Goal: Task Accomplishment & Management: Manage account settings

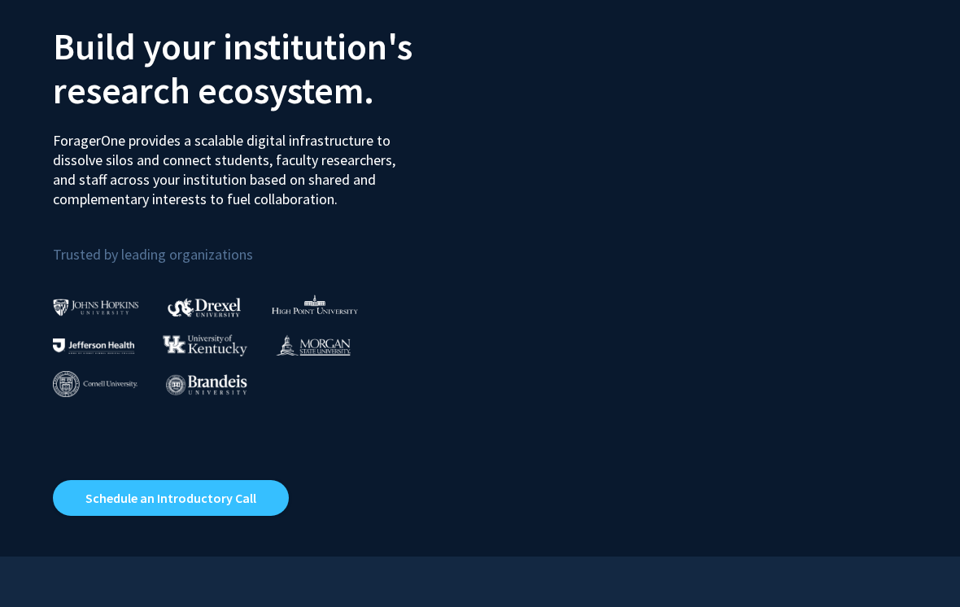
scroll to position [104, 0]
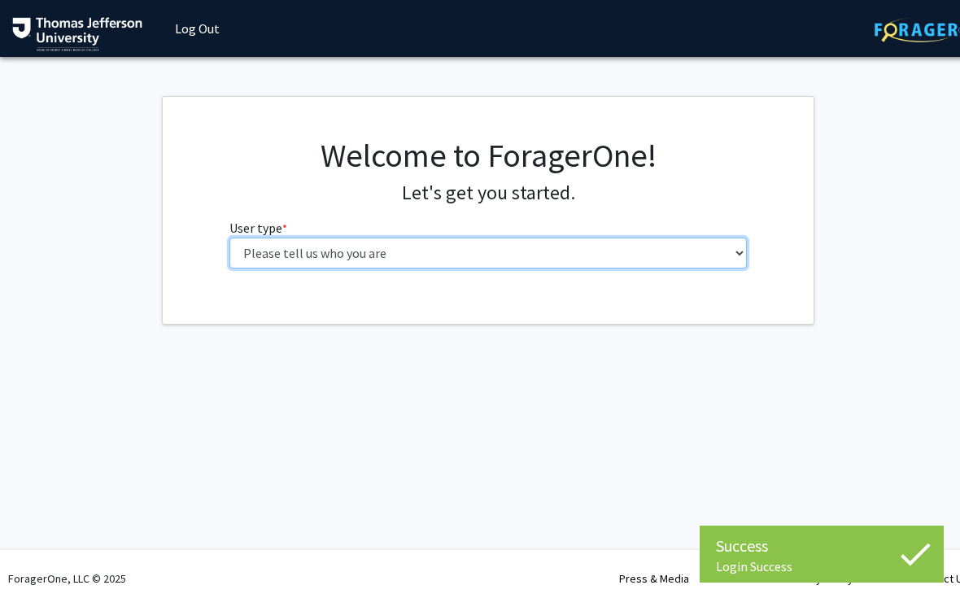
click at [260, 255] on select "Please tell us who you are Undergraduate Student Master's Student Doctoral Cand…" at bounding box center [488, 253] width 518 height 31
select select "3: doc"
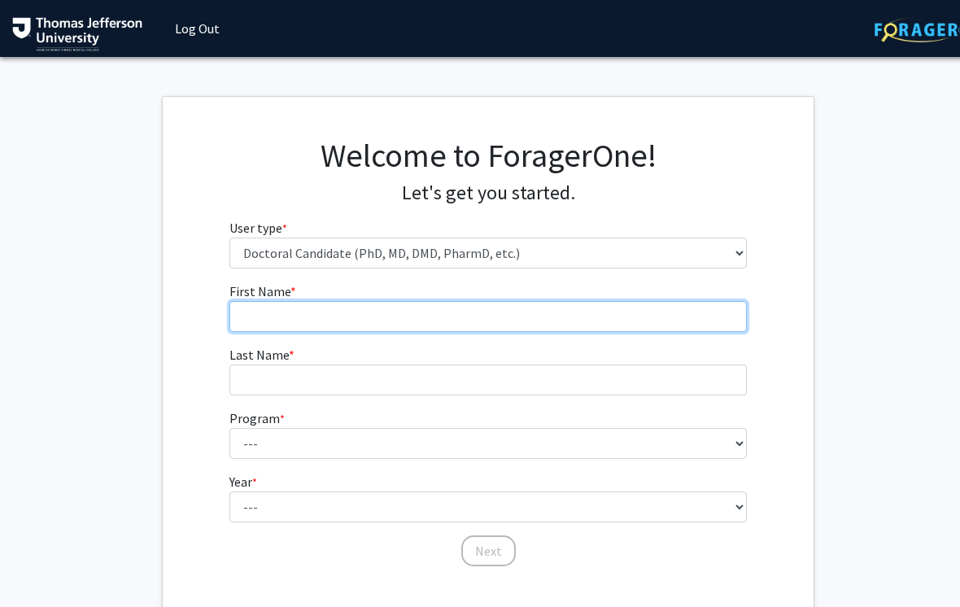
click at [251, 322] on input "First Name * required" at bounding box center [488, 316] width 518 height 31
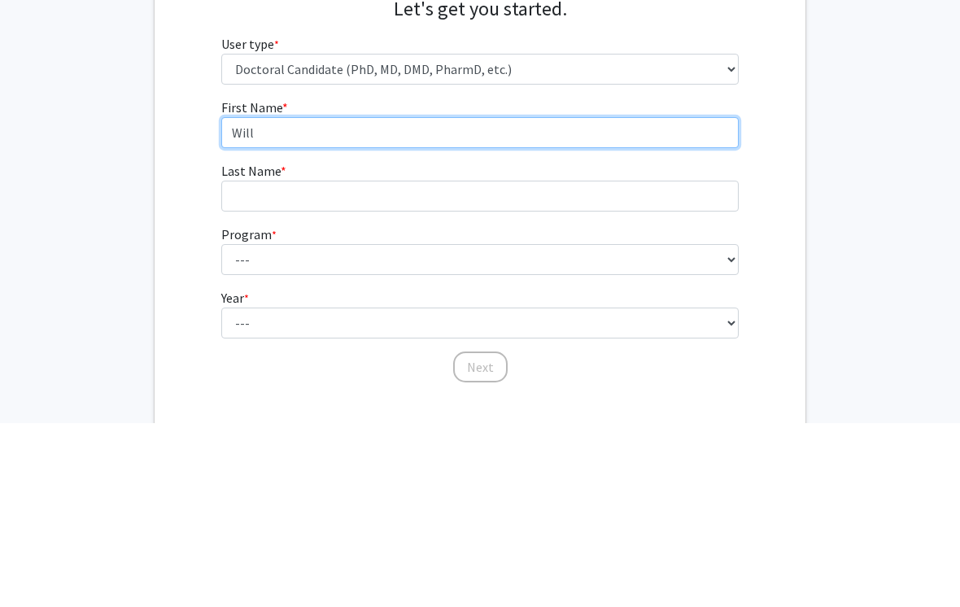
type input "Will"
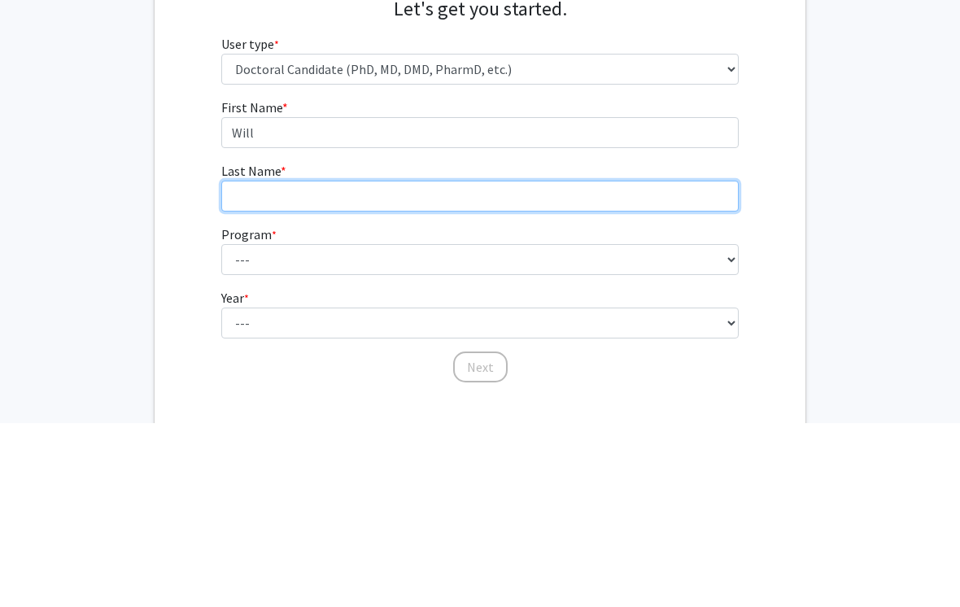
click at [232, 364] on input "Last Name * required" at bounding box center [480, 379] width 518 height 31
type input "[PERSON_NAME]"
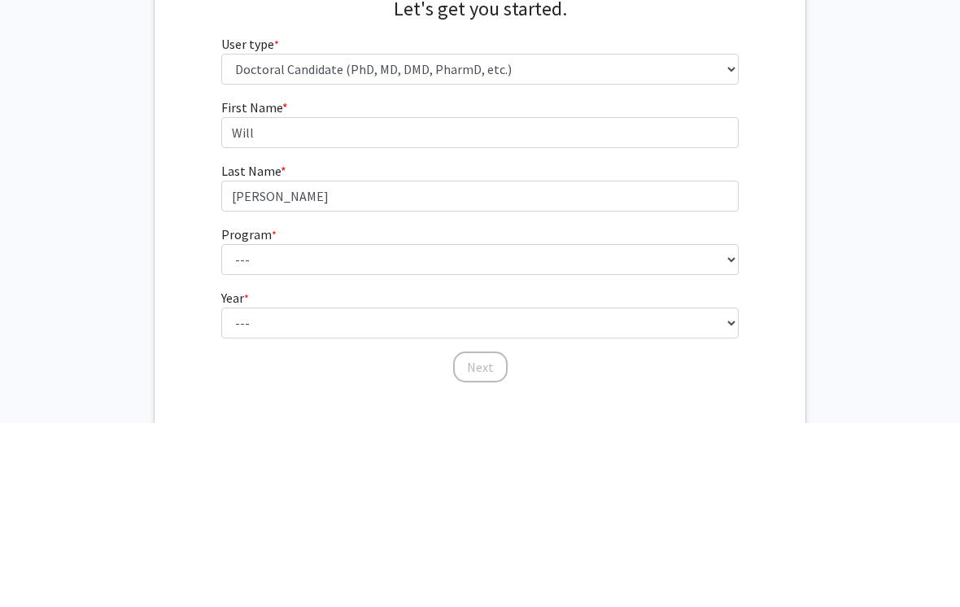
scroll to position [98, 8]
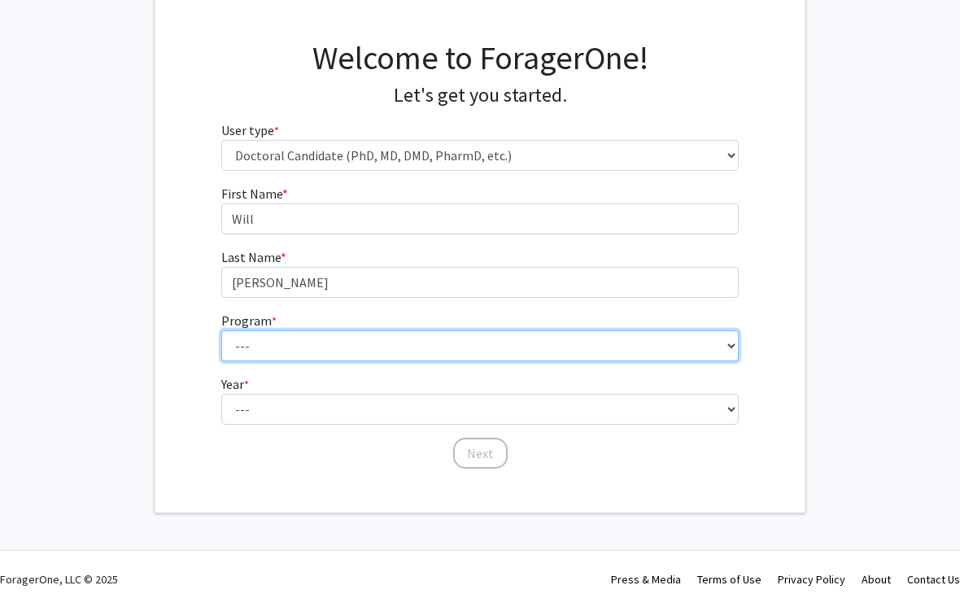
click at [251, 350] on select "--- Accelerated 3+3 BS in Health Sciences/Doctor of [MEDICAL_DATA] Accelerated …" at bounding box center [480, 345] width 518 height 31
select select "35: 815"
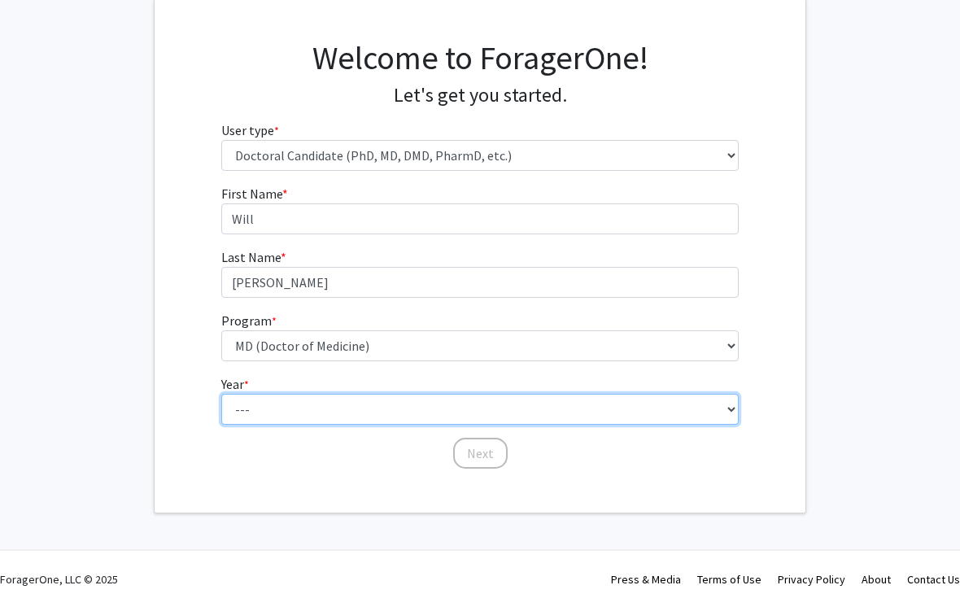
click at [266, 402] on select "--- First Year Second Year Third Year Fourth Year Fifth Year Sixth Year Seventh…" at bounding box center [480, 409] width 518 height 31
select select "1: first_year"
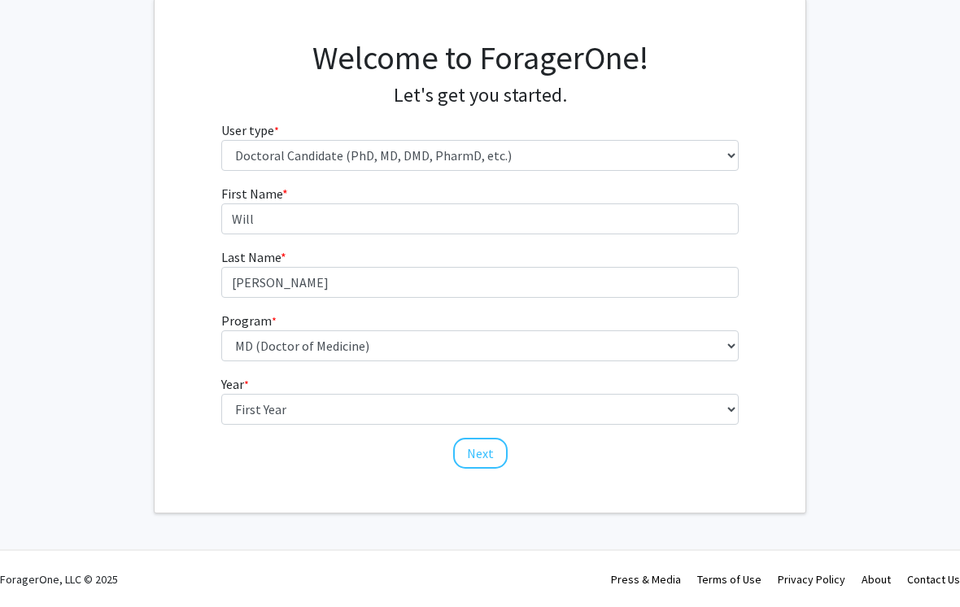
click at [481, 451] on button "Next" at bounding box center [480, 453] width 55 height 31
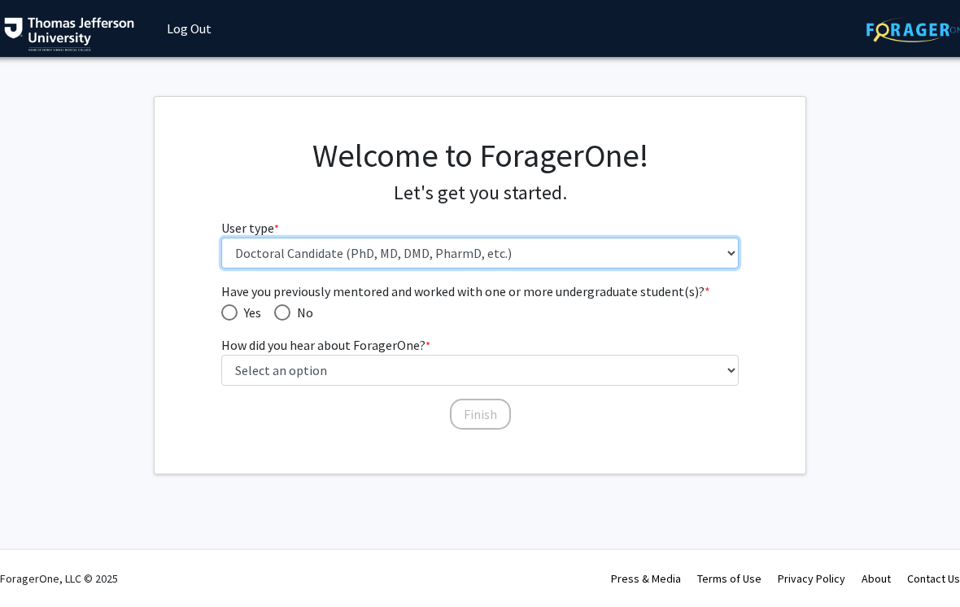
click at [255, 244] on select "Please tell us who you are Undergraduate Student Master's Student Doctoral Cand…" at bounding box center [480, 253] width 518 height 31
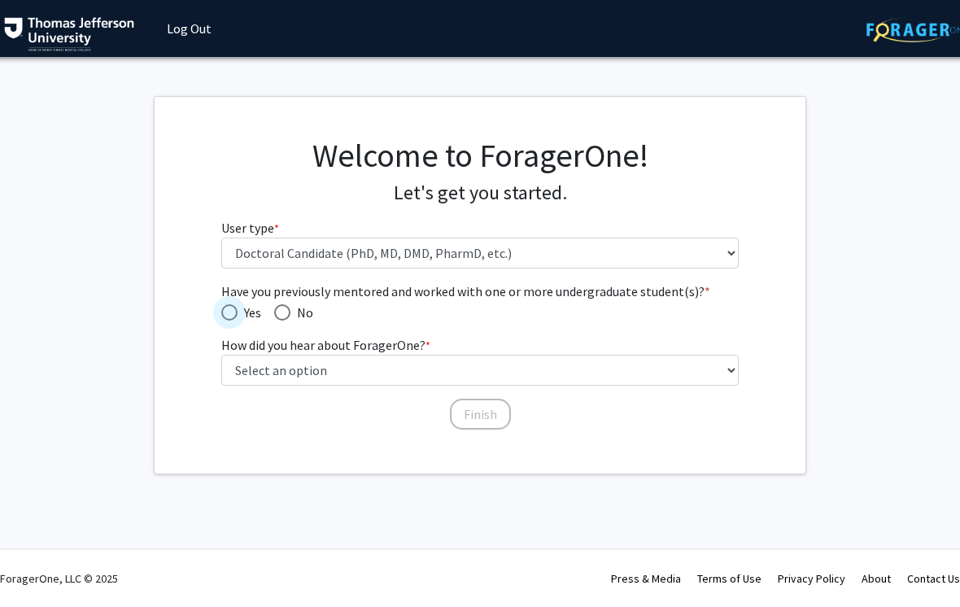
click at [234, 317] on span "Have you previously mentored and worked with one or more undergraduate student(…" at bounding box center [229, 312] width 16 height 16
click at [234, 317] on input "Yes" at bounding box center [229, 312] width 16 height 16
radio input "true"
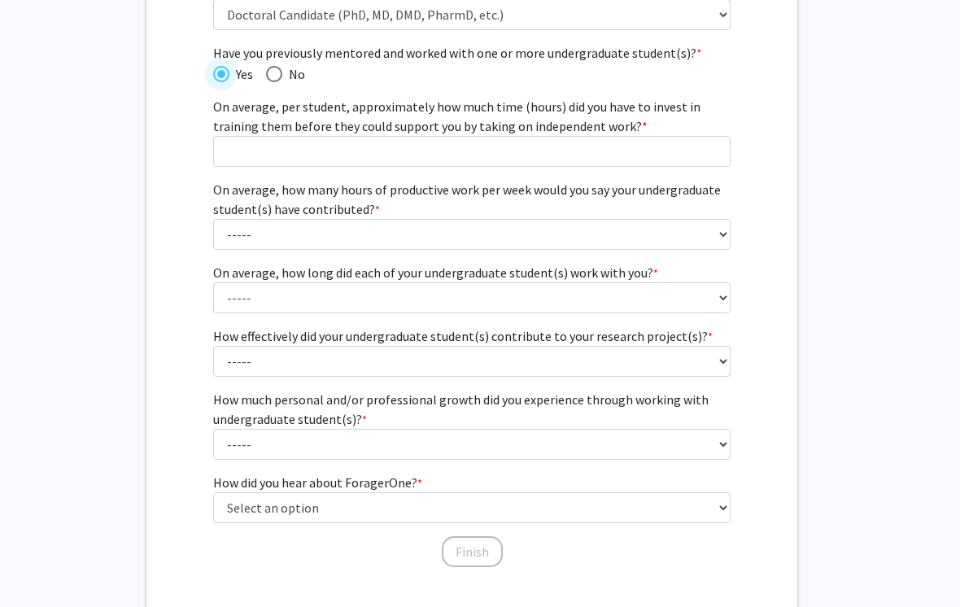
scroll to position [214, 16]
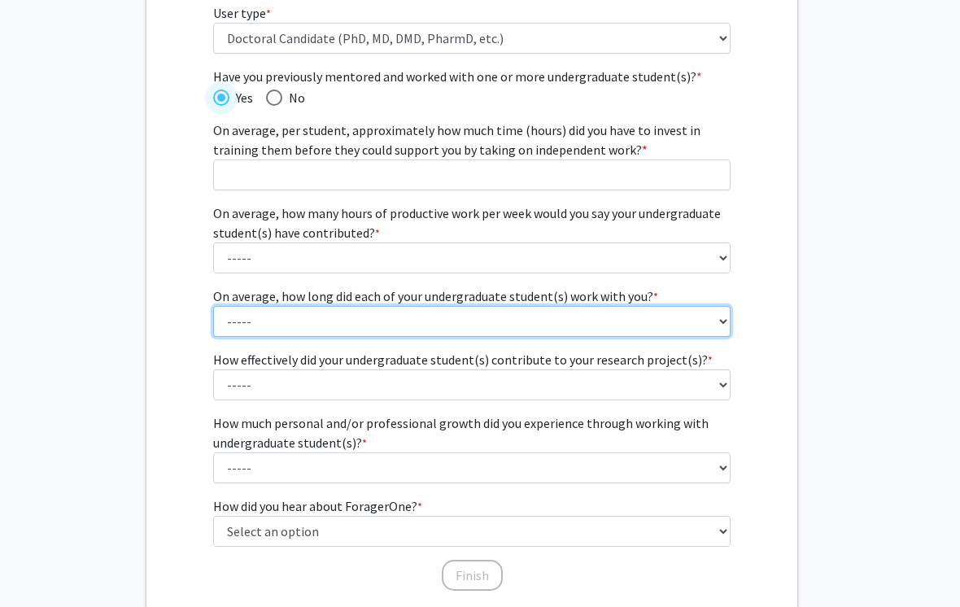
click at [255, 333] on select "----- 1 - 3 months 3 - 6 months 6 months - 1 year 1 - 2 years 2 - 3 years 3 - 4…" at bounding box center [472, 322] width 518 height 31
select select "2: 3 - 6 months"
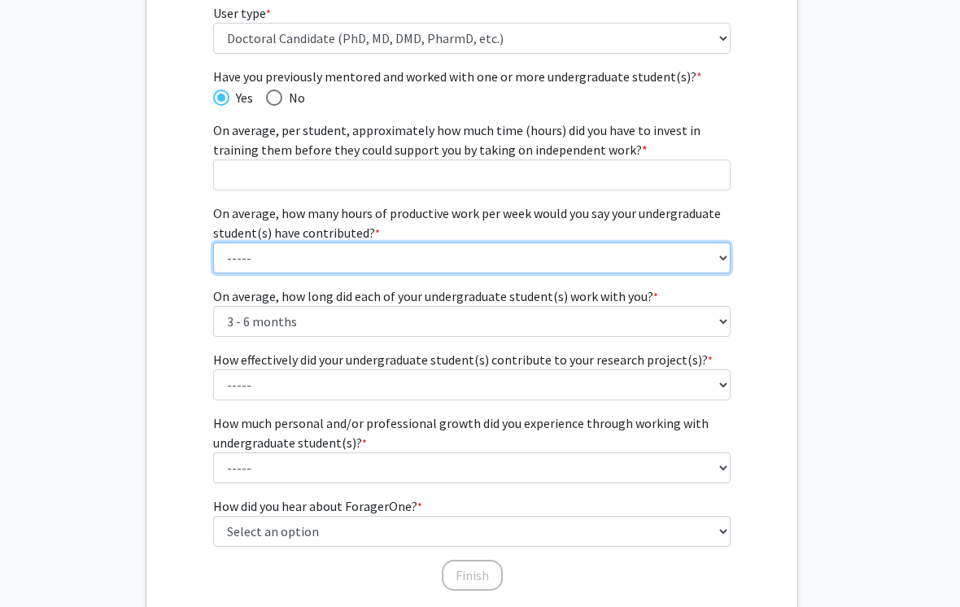
click at [243, 262] on select "----- 1 - 5 hours 6 - 10 hours 11 - 15 hours 16 - 20 hours 21 - 30 hours 31 - 4…" at bounding box center [472, 257] width 518 height 31
select select "1: 1 - 5 hours"
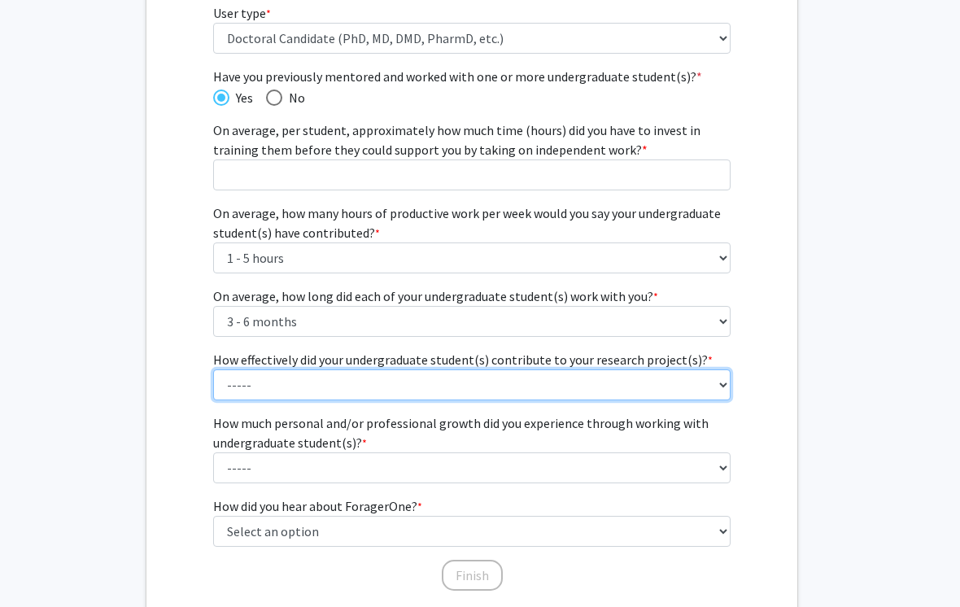
click at [273, 391] on select "----- 1 (Minimally) 2 3 (Moderately) 4 5 (Significantly)" at bounding box center [472, 384] width 518 height 31
select select "2: 2"
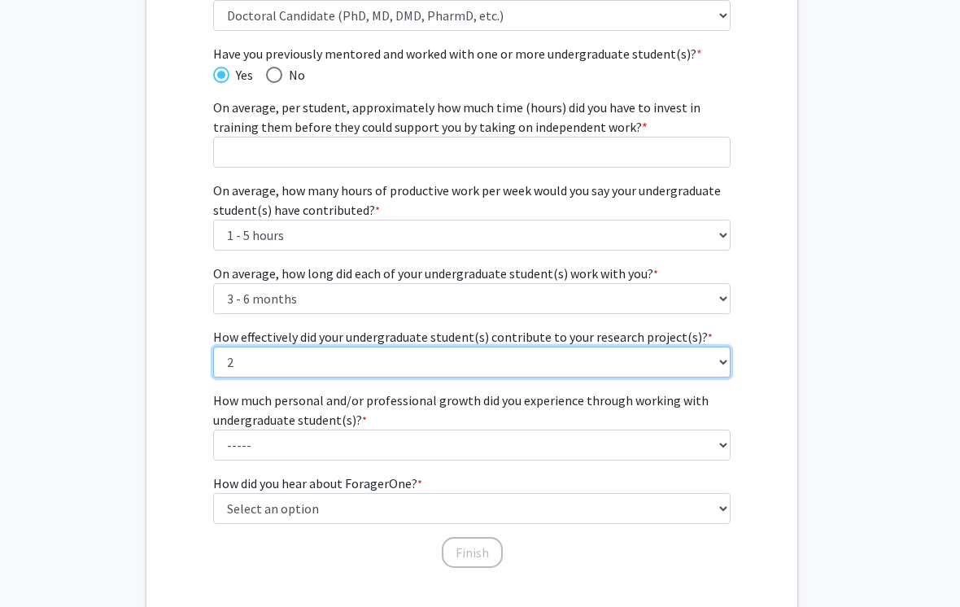
scroll to position [238, 16]
click at [287, 361] on select "----- 1 (Minimally) 2 3 (Moderately) 4 5 (Significantly)" at bounding box center [472, 362] width 518 height 31
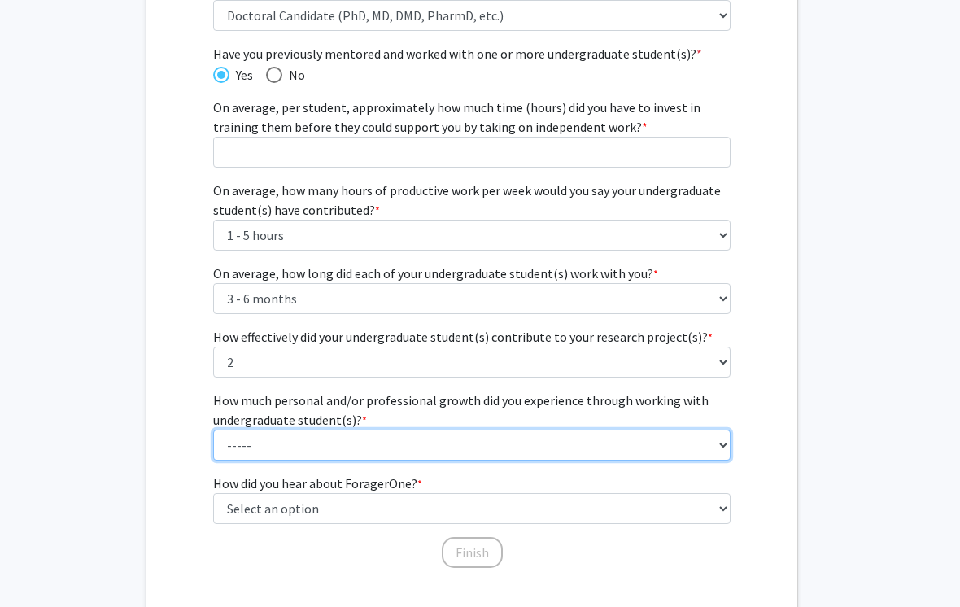
click at [221, 447] on select "----- 1 (Minimal) 2 3 (Moderate) 4 5 (Significant)" at bounding box center [472, 445] width 518 height 31
select select "3: 3"
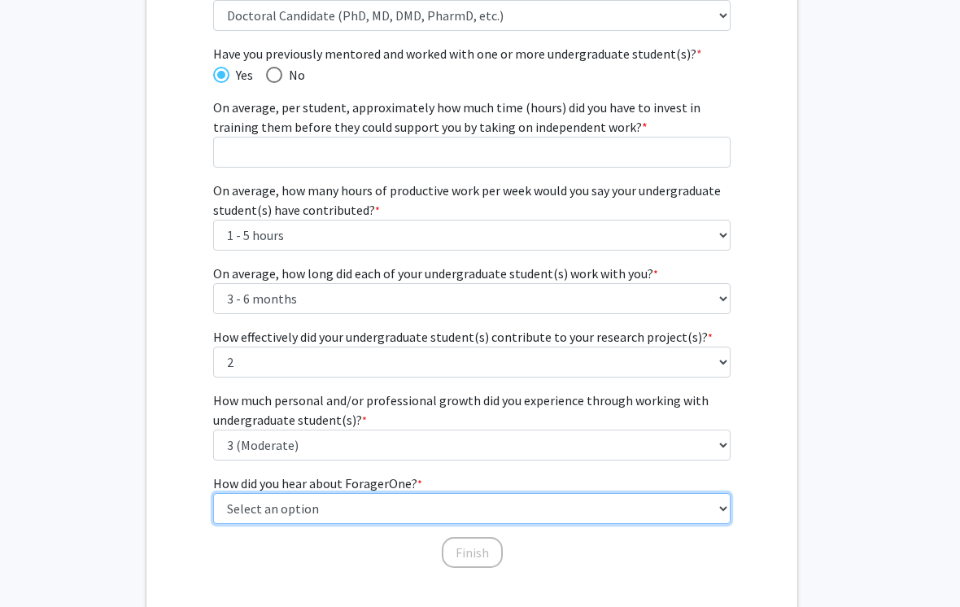
click at [261, 512] on select "Select an option Peer/student recommendation Faculty/staff recommendation Unive…" at bounding box center [472, 508] width 518 height 31
select select "2: faculty_recommendation"
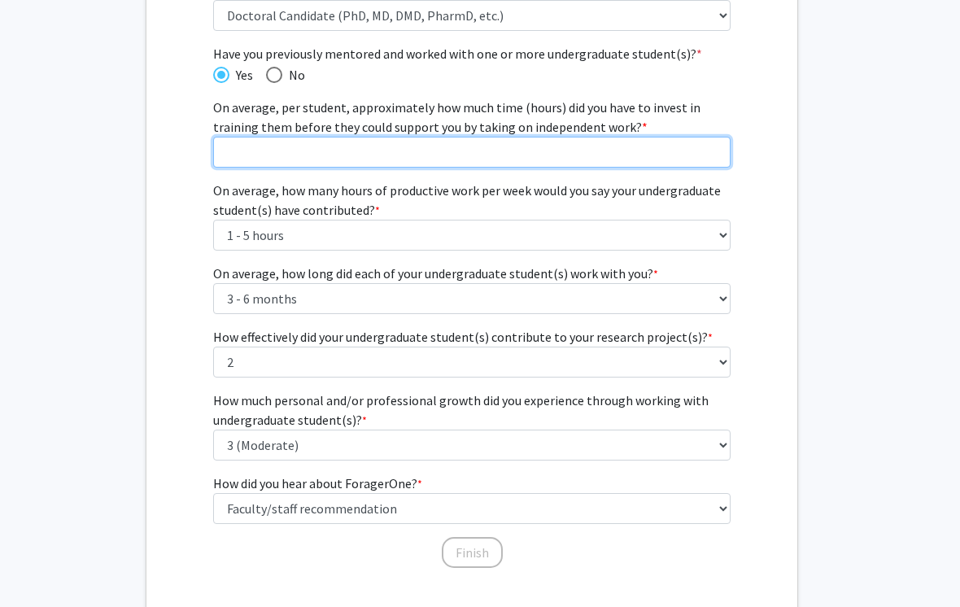
click at [238, 154] on input "On average, per student, approximately how much time (hours) did you have to in…" at bounding box center [472, 152] width 518 height 31
type input "40"
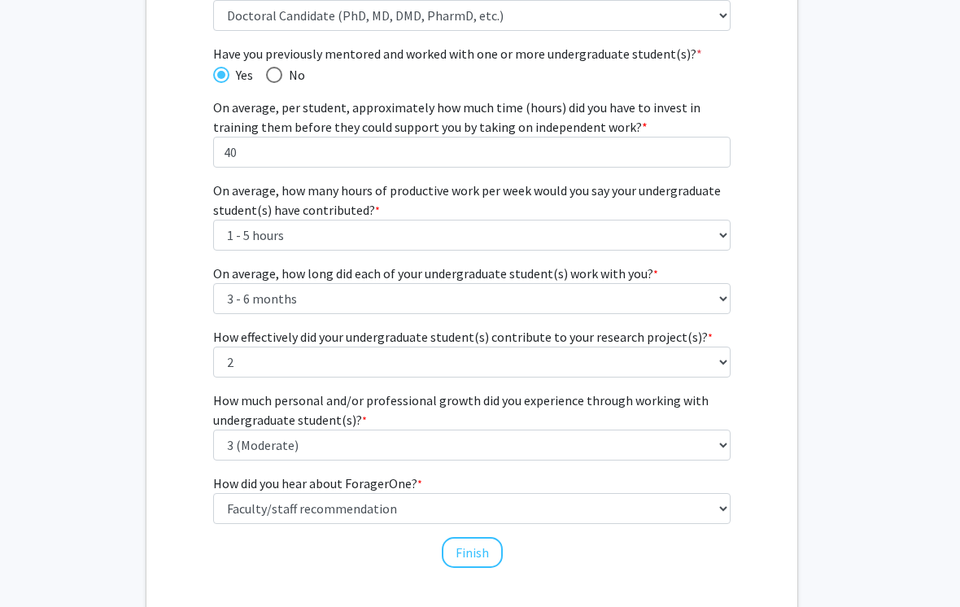
click at [450, 554] on button "Finish" at bounding box center [472, 552] width 61 height 31
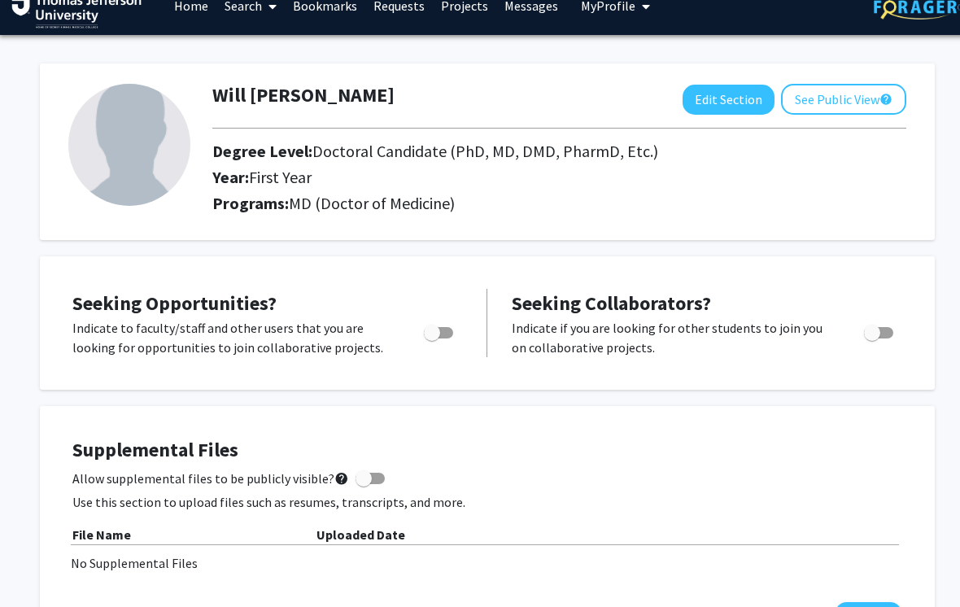
scroll to position [0, 1]
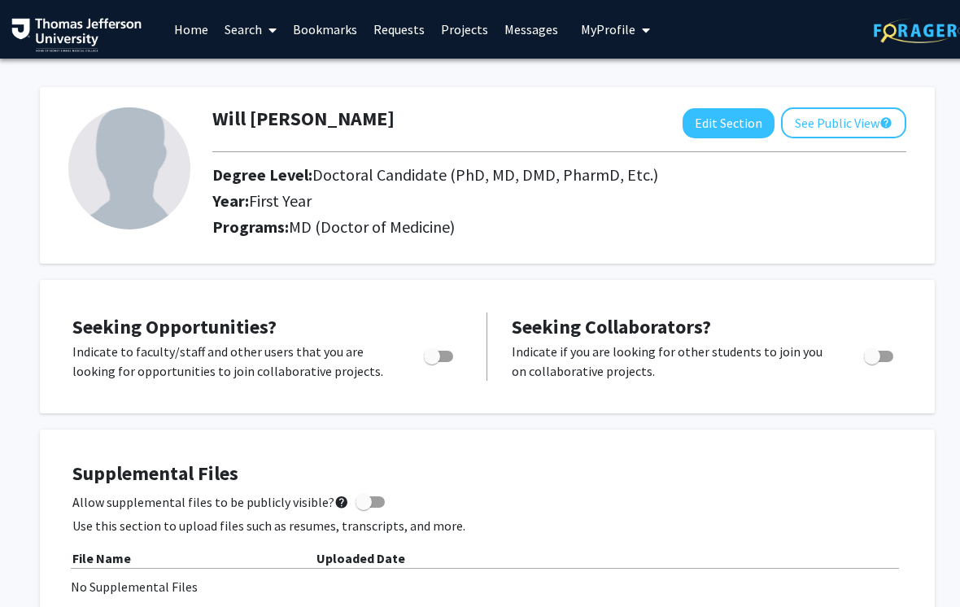
click at [270, 26] on icon at bounding box center [272, 30] width 8 height 13
click at [448, 41] on link "Projects" at bounding box center [464, 29] width 63 height 57
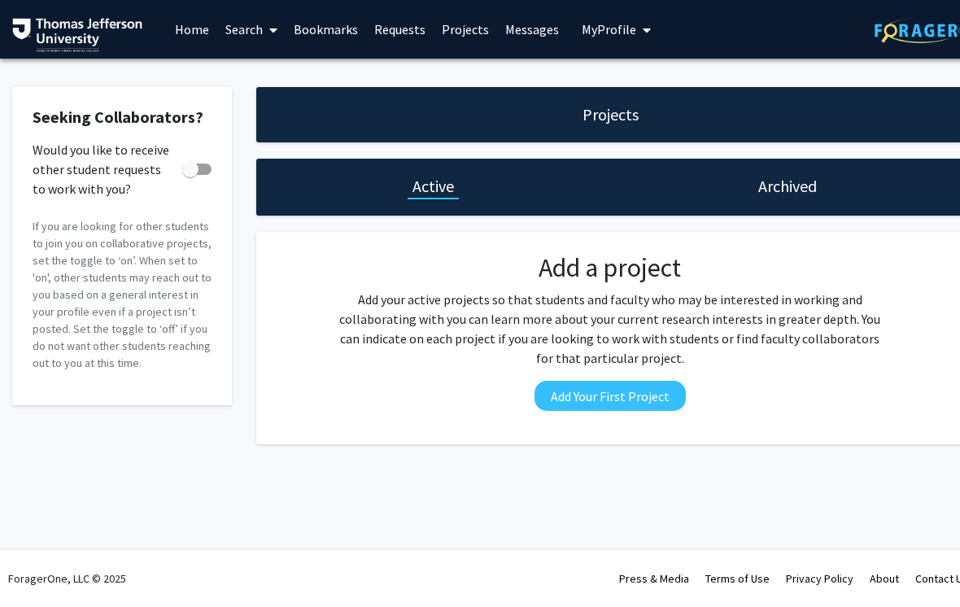
click at [262, 35] on link "Search" at bounding box center [251, 29] width 68 height 57
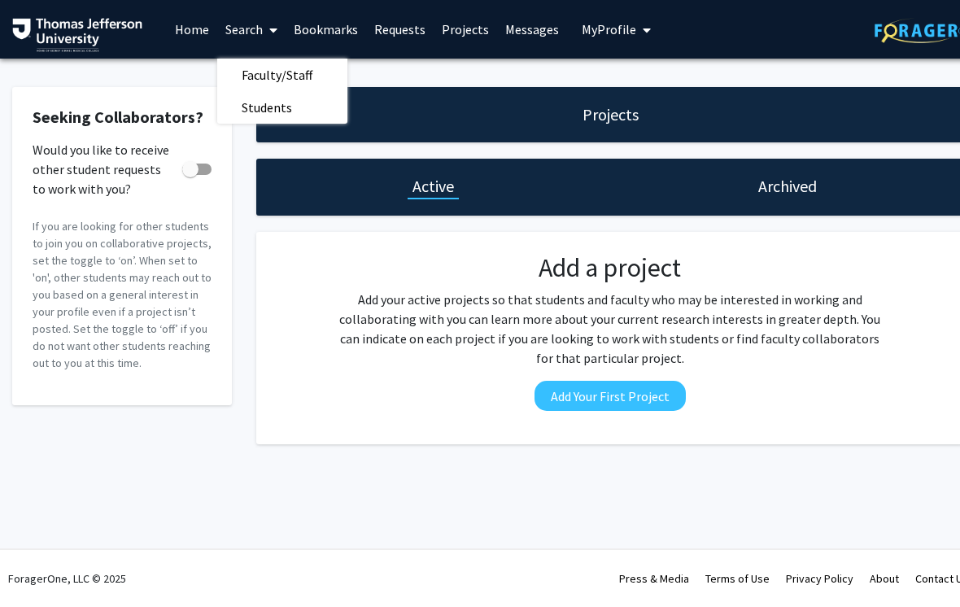
click at [246, 76] on span "Faculty/Staff" at bounding box center [277, 75] width 120 height 33
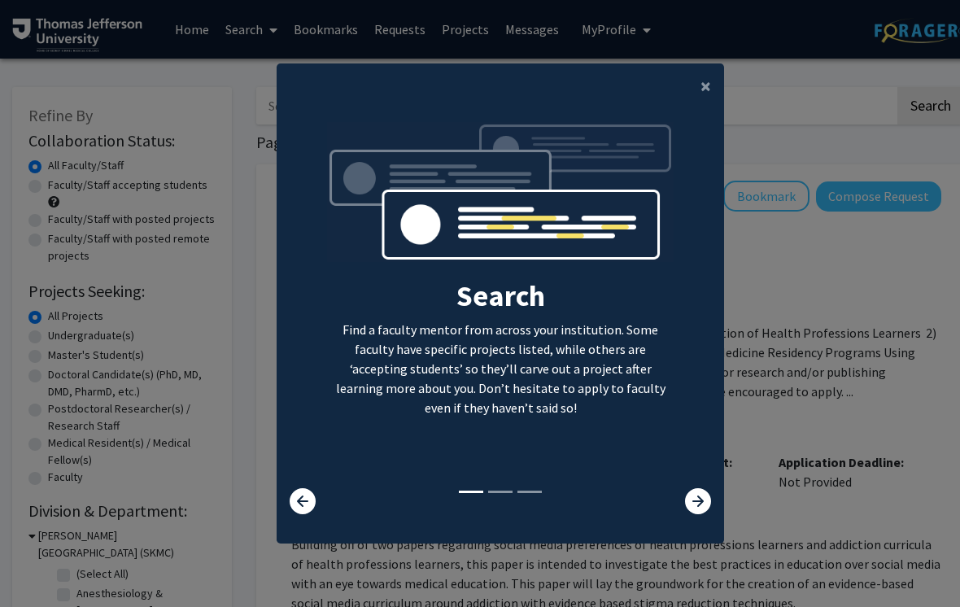
click at [705, 93] on span "×" at bounding box center [705, 85] width 11 height 25
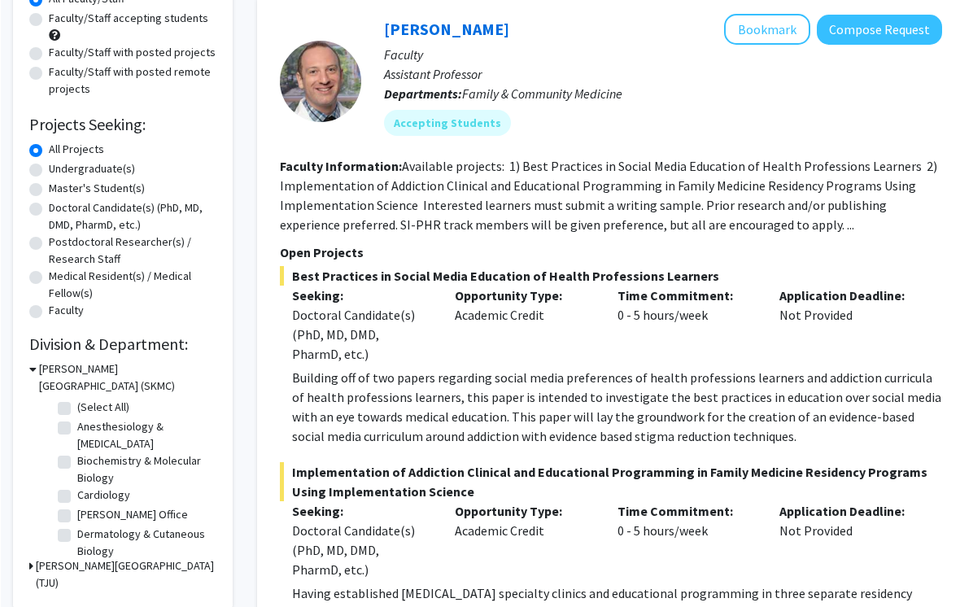
scroll to position [167, 0]
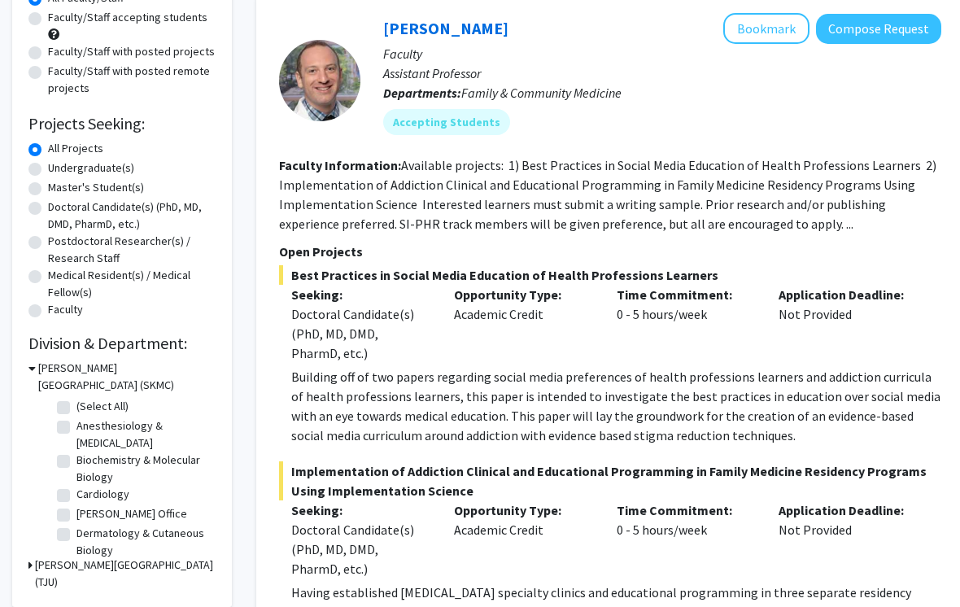
click at [48, 205] on label "Doctoral Candidate(s) (PhD, MD, DMD, PharmD, etc.)" at bounding box center [132, 216] width 168 height 34
click at [48, 205] on input "Doctoral Candidate(s) (PhD, MD, DMD, PharmD, etc.)" at bounding box center [53, 204] width 11 height 11
radio input "true"
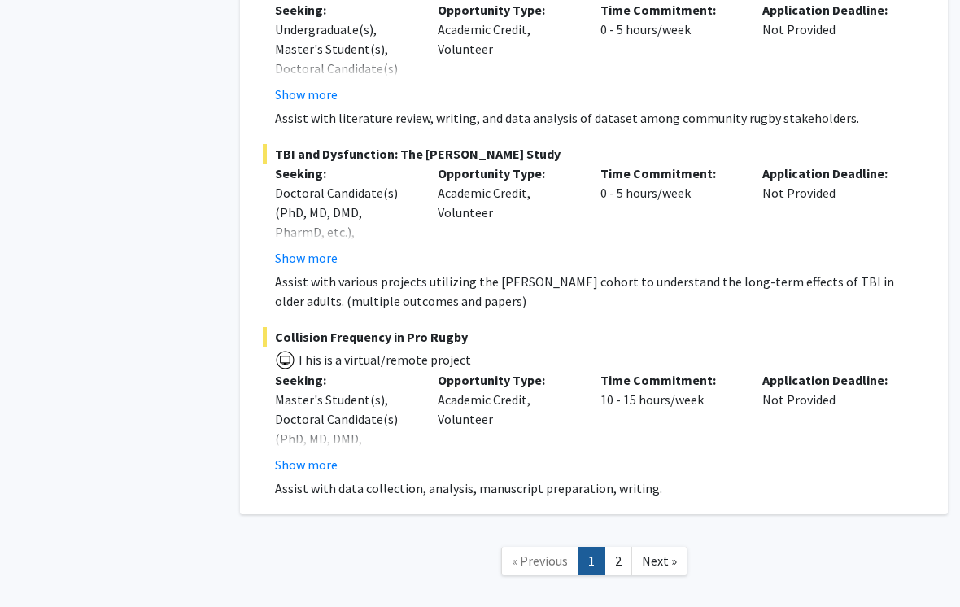
scroll to position [9740, 16]
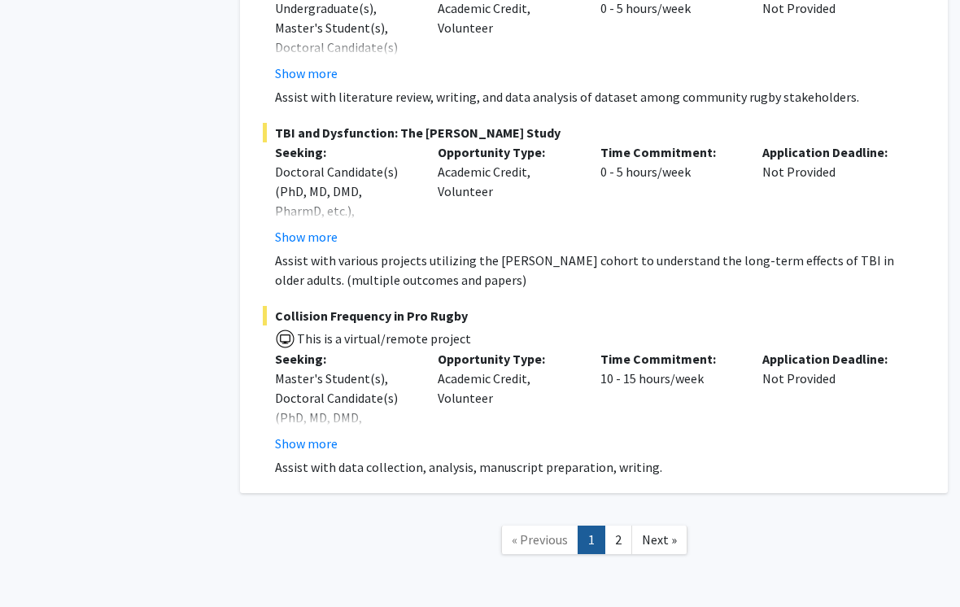
click at [621, 526] on link "2" at bounding box center [618, 540] width 28 height 28
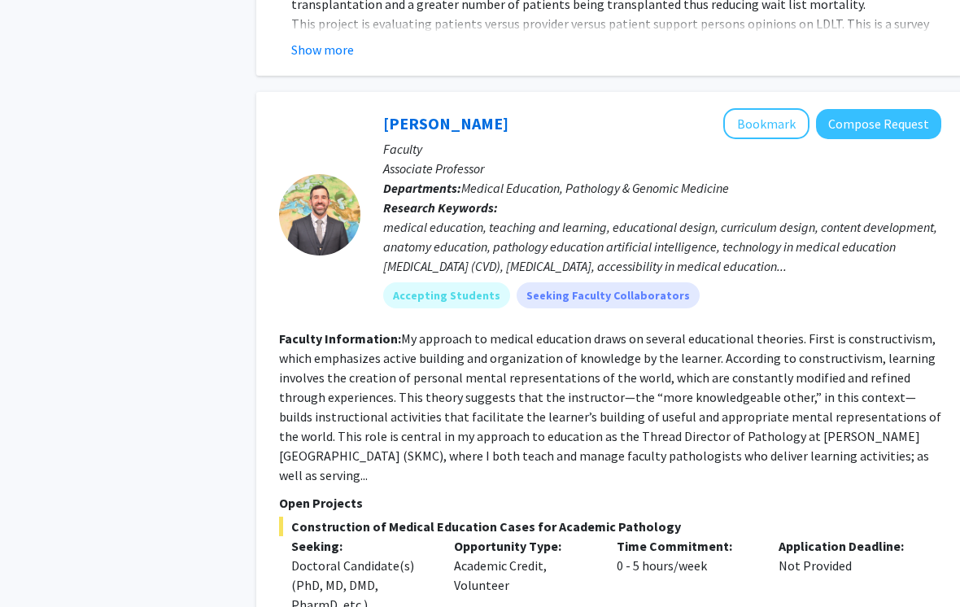
scroll to position [1319, 0]
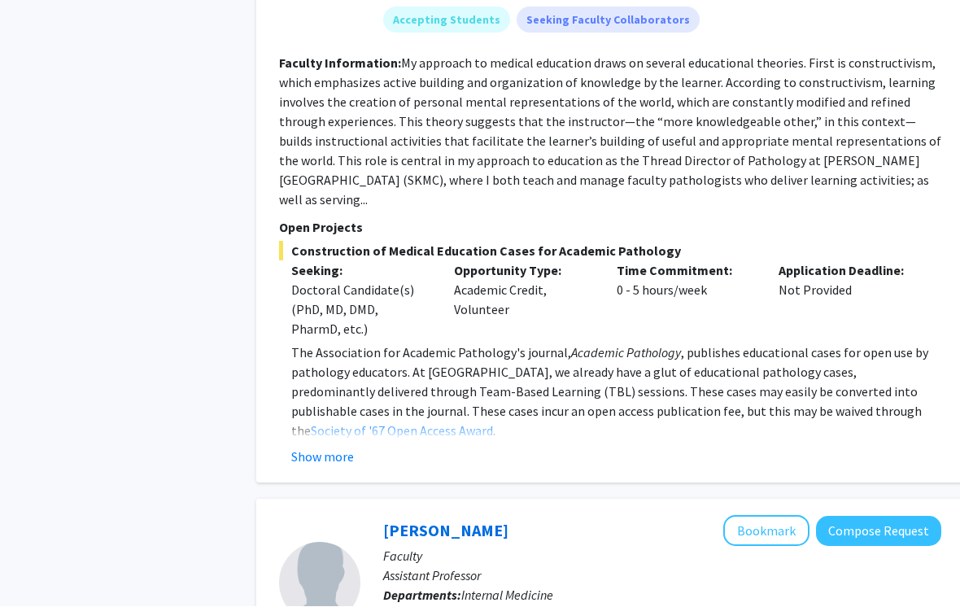
click at [333, 447] on button "Show more" at bounding box center [322, 457] width 63 height 20
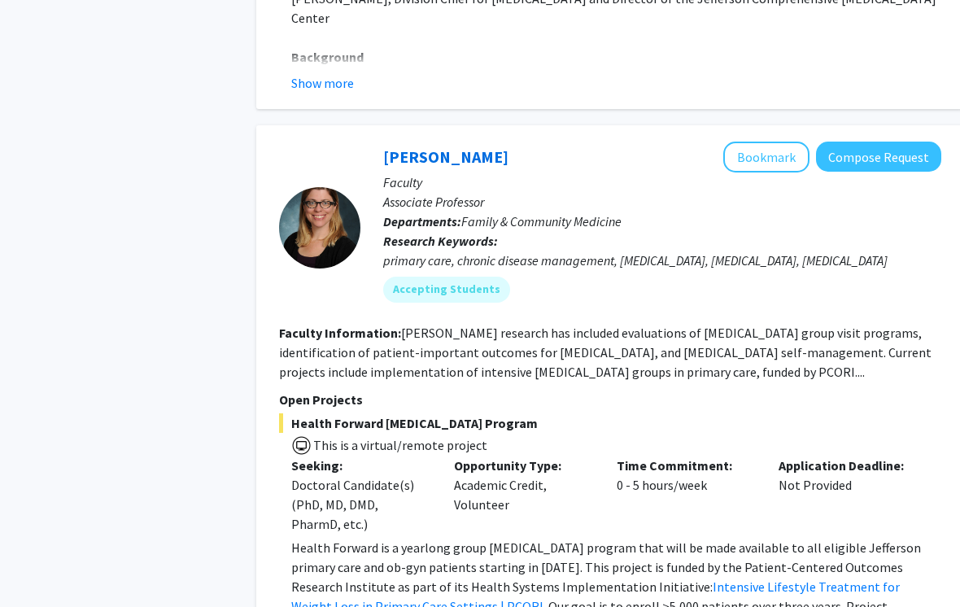
scroll to position [4420, 0]
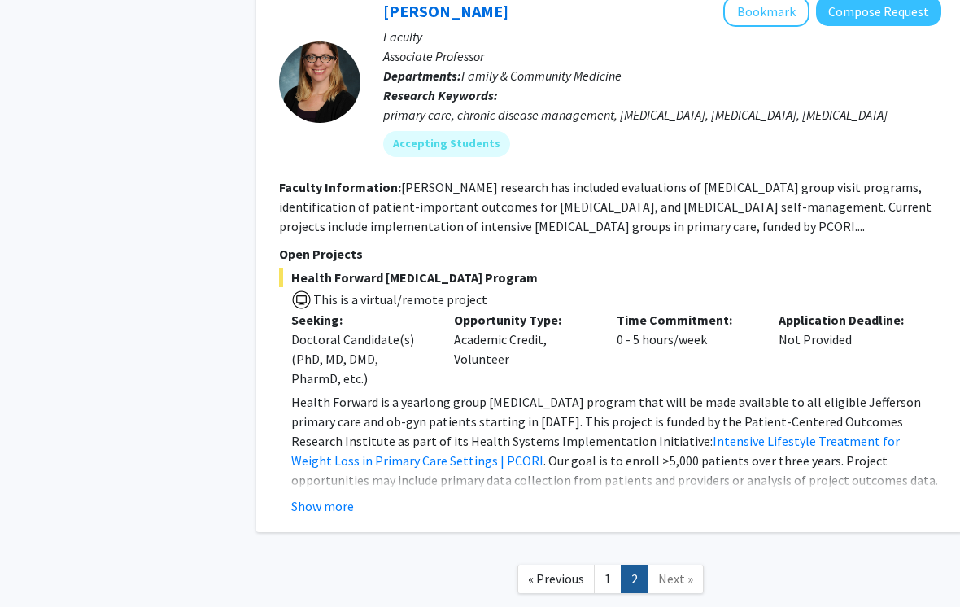
click at [679, 570] on span "Next »" at bounding box center [675, 578] width 35 height 16
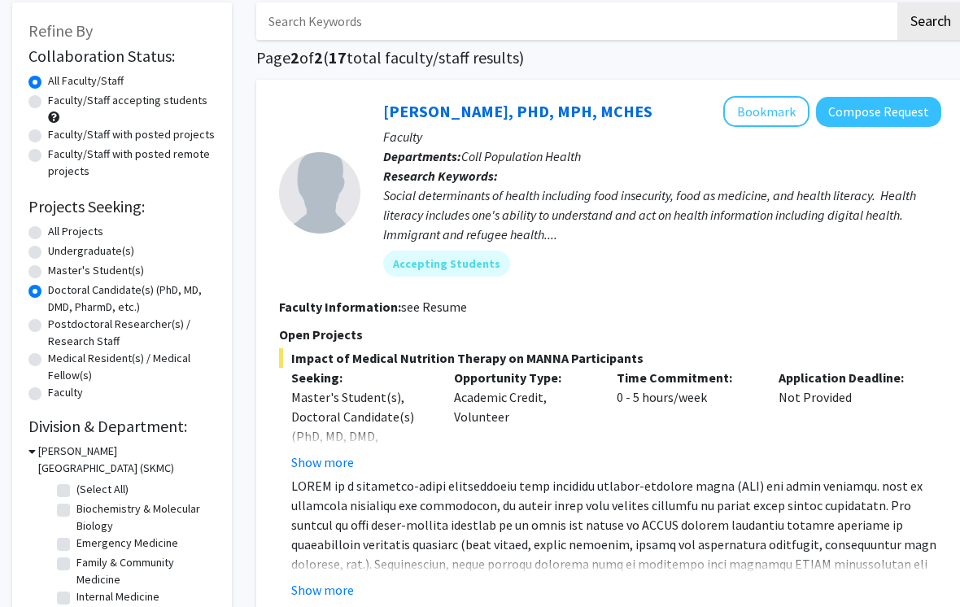
scroll to position [0, 0]
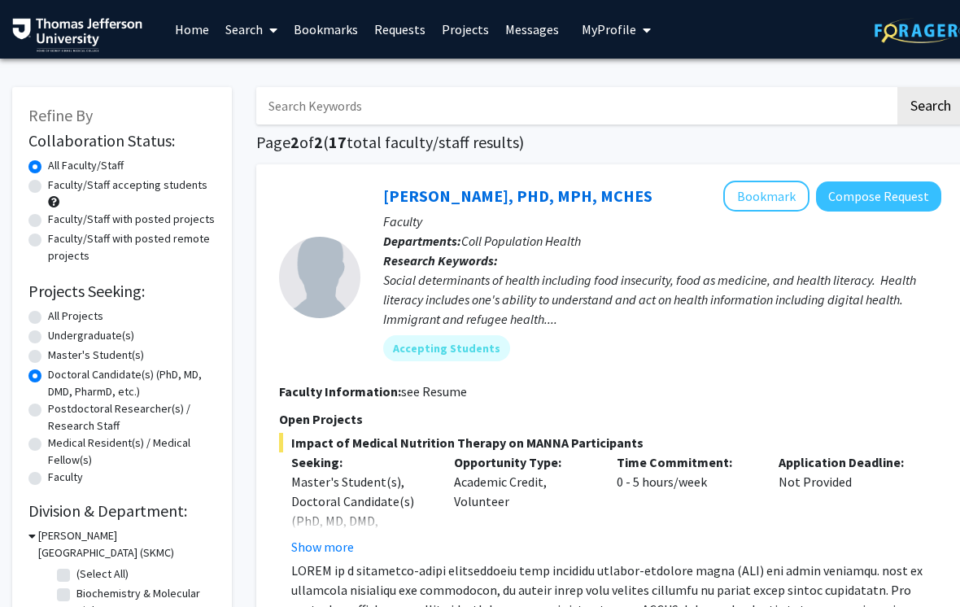
click at [461, 28] on link "Projects" at bounding box center [465, 29] width 63 height 57
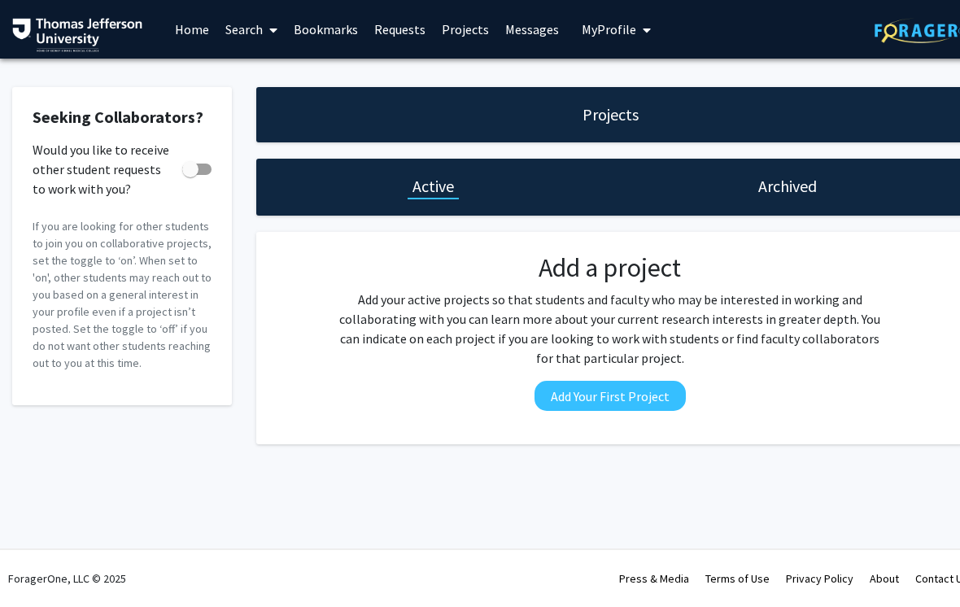
click at [588, 35] on span "My Profile" at bounding box center [609, 29] width 55 height 16
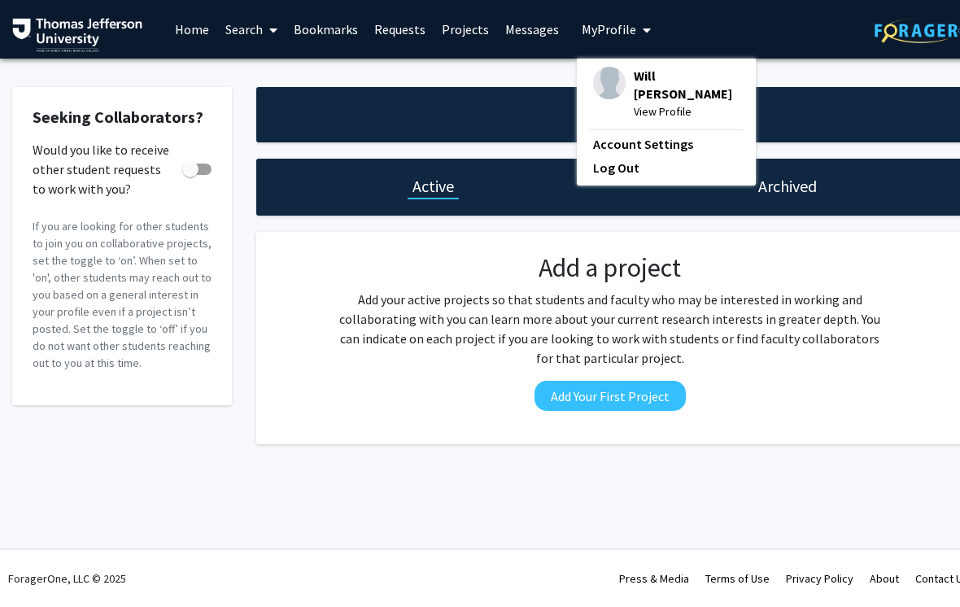
click at [648, 102] on span "View Profile" at bounding box center [687, 111] width 106 height 18
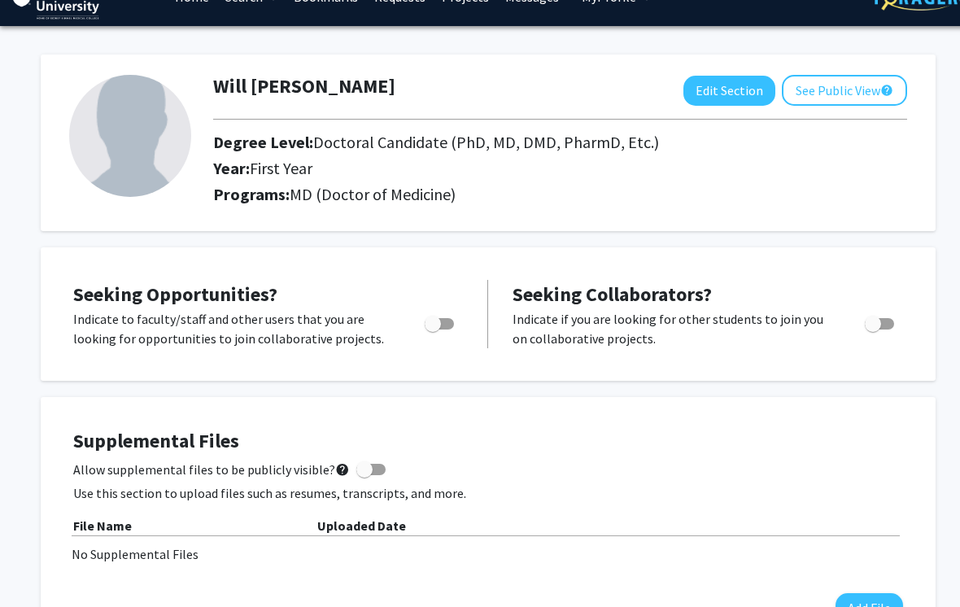
scroll to position [46, 0]
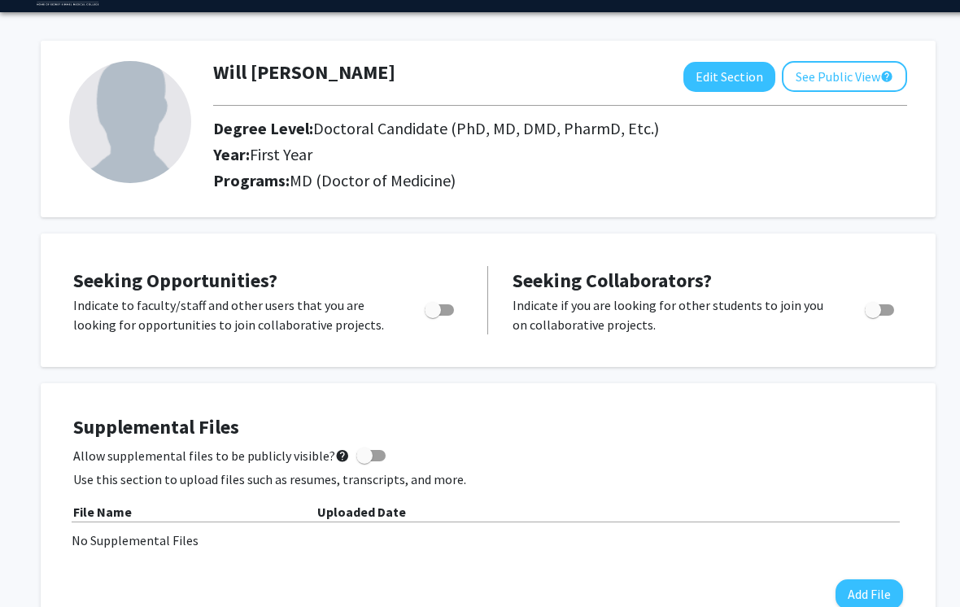
click at [504, 348] on div "Seeking Opportunities? Indicate to faculty/staff and other users that you are l…" at bounding box center [488, 300] width 862 height 101
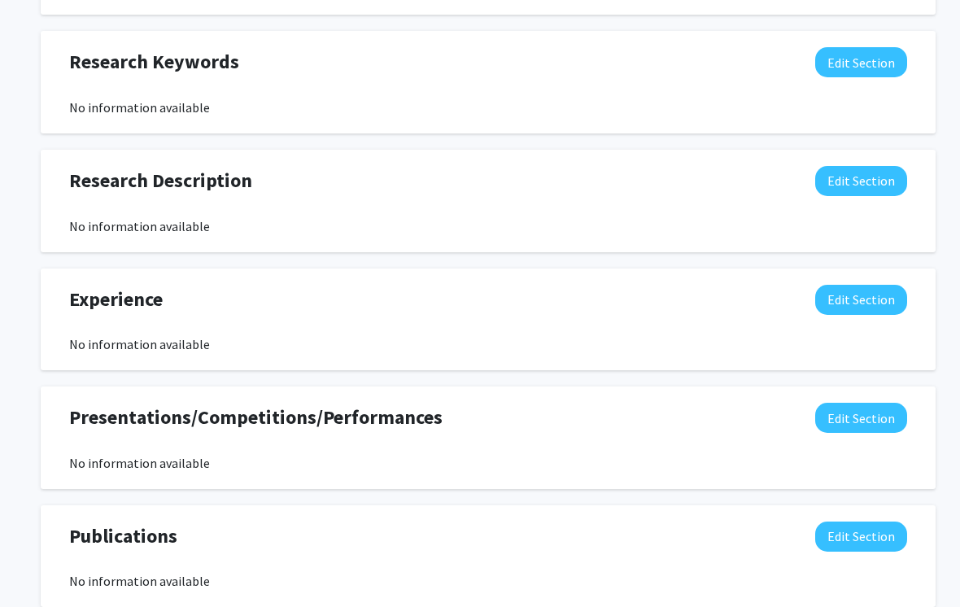
scroll to position [792, 0]
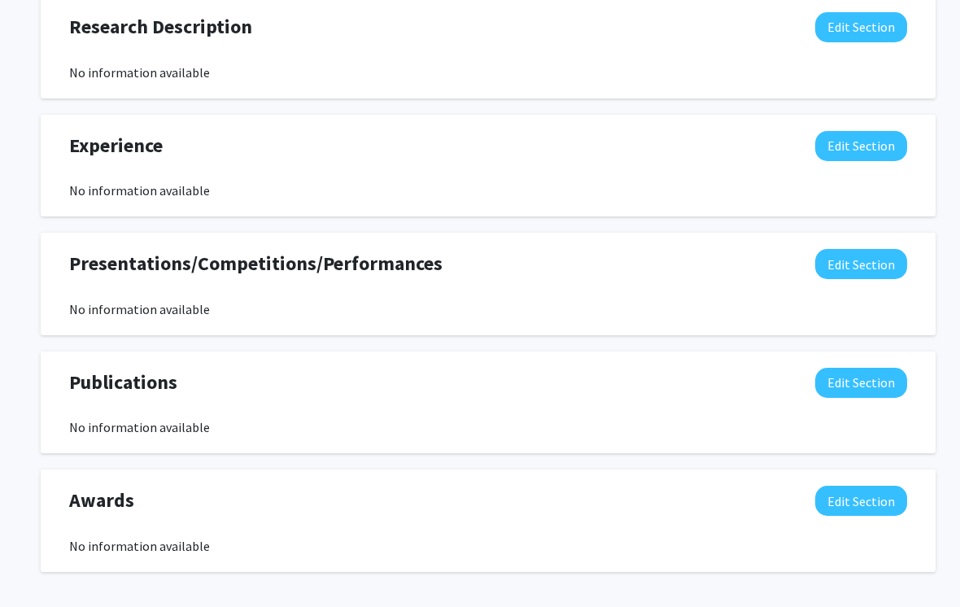
click at [858, 377] on button "Edit Section" at bounding box center [861, 384] width 92 height 30
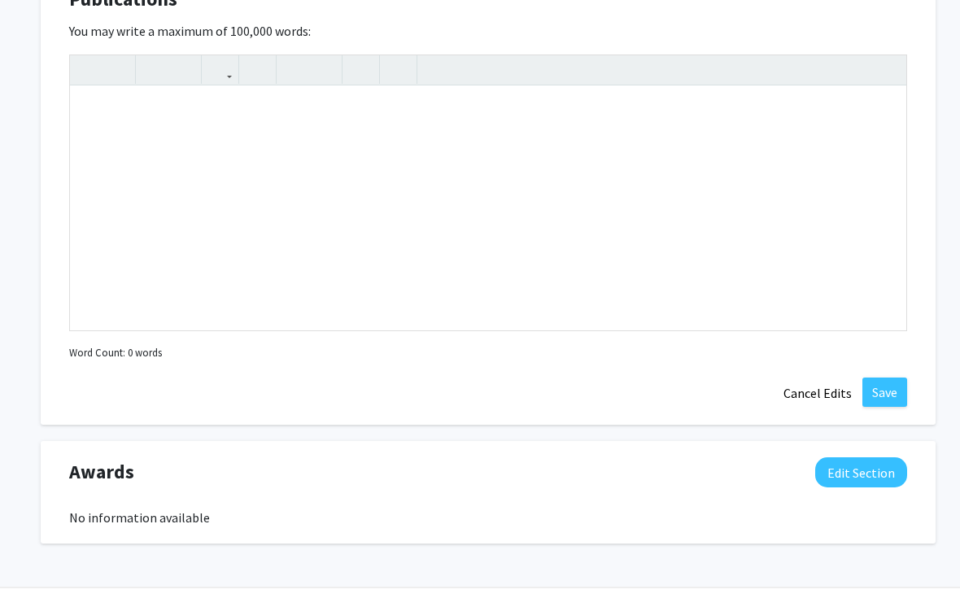
scroll to position [1339, 0]
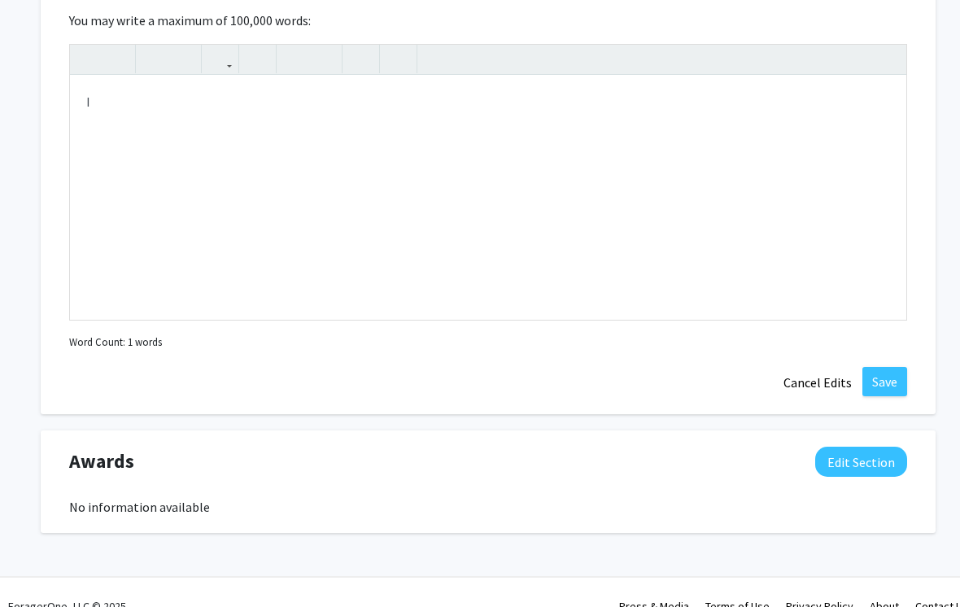
click at [811, 378] on button "Cancel Edits" at bounding box center [817, 382] width 89 height 31
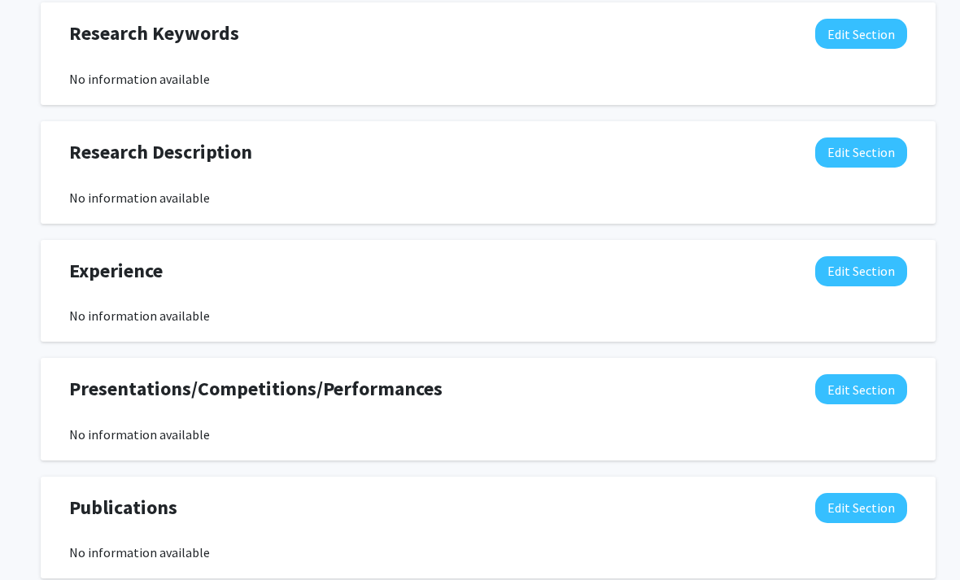
scroll to position [826, 0]
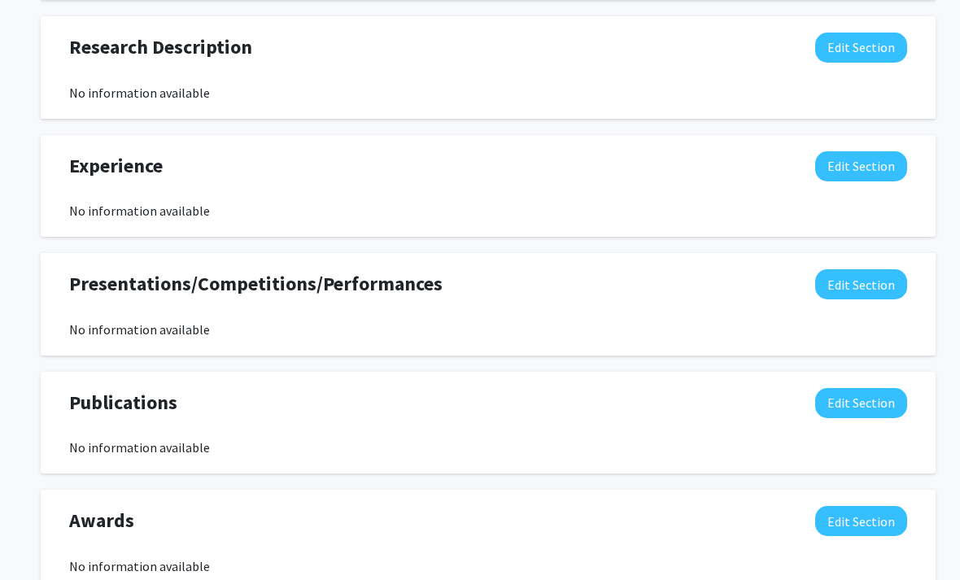
click at [861, 412] on button "Edit Section" at bounding box center [861, 404] width 92 height 30
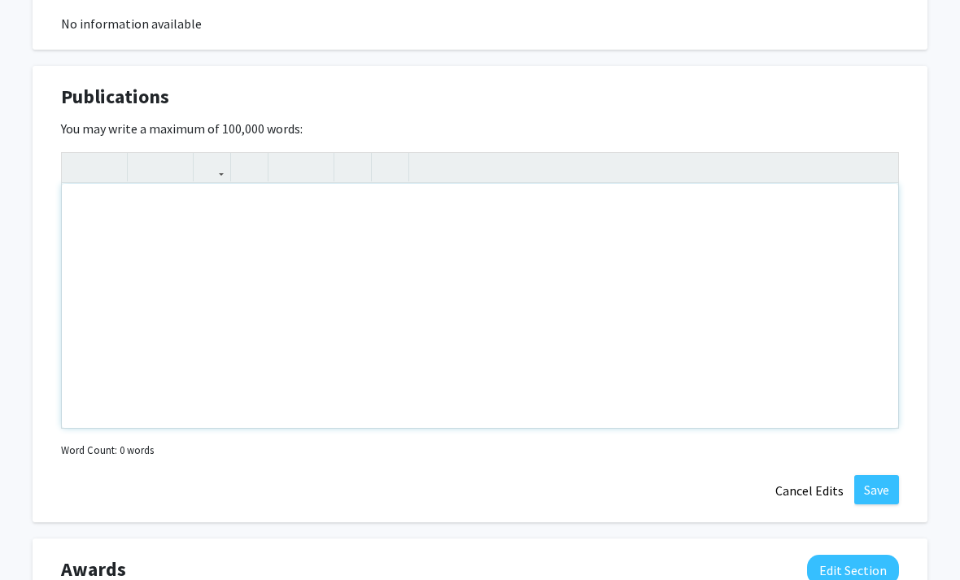
scroll to position [1272, 8]
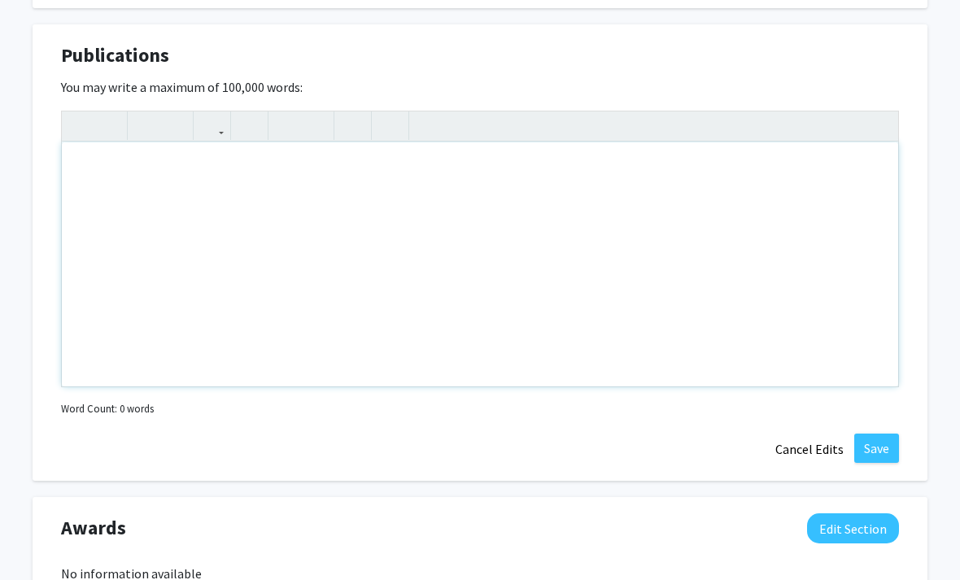
click at [167, 206] on div "Note to users with screen readers: Please deactivate our accessibility plugin f…" at bounding box center [480, 264] width 836 height 244
click at [90, 181] on div "Note to users with screen readers: Please deactivate our accessibility plugin f…" at bounding box center [480, 264] width 836 height 244
click at [99, 176] on div "Note to users with screen readers: Please deactivate our accessibility plugin f…" at bounding box center [480, 264] width 836 height 244
click at [107, 185] on div "Note to users with screen readers: Please deactivate our accessibility plugin f…" at bounding box center [480, 264] width 836 height 244
type textarea "<p>[URL][DOMAIN_NAME][PERSON_NAME][PERSON_NAME]</p>"
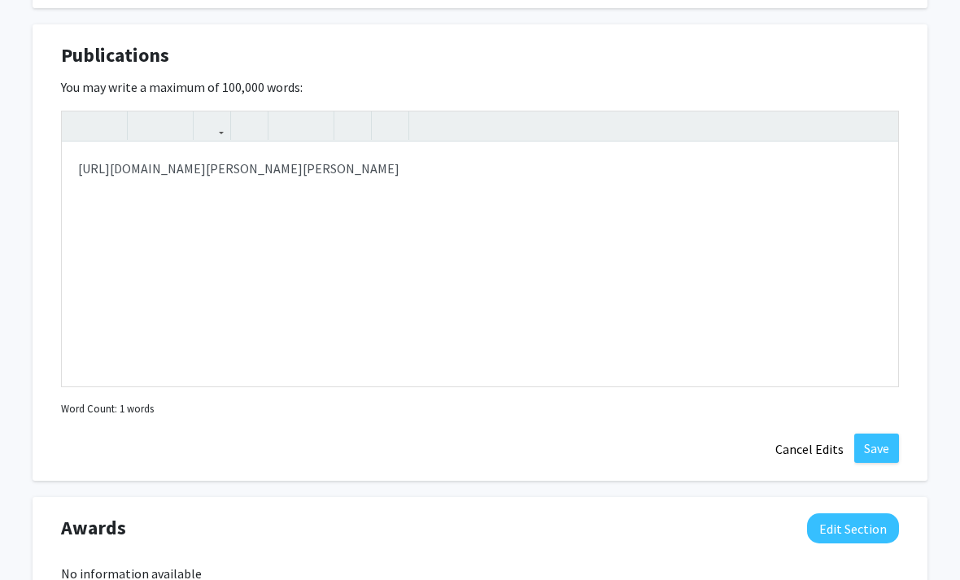
click at [870, 455] on button "Save" at bounding box center [876, 448] width 45 height 29
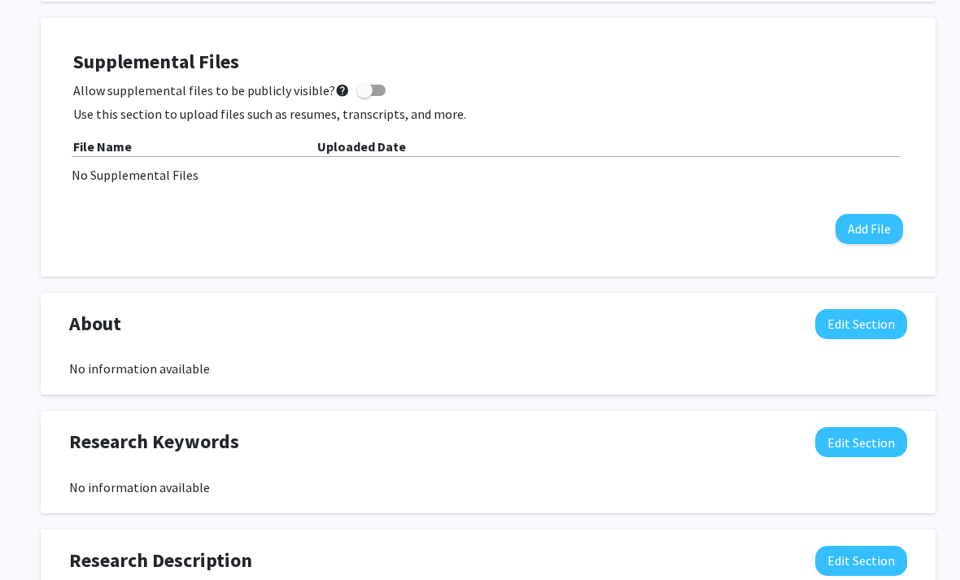
scroll to position [412, 0]
